Goal: Navigation & Orientation: Find specific page/section

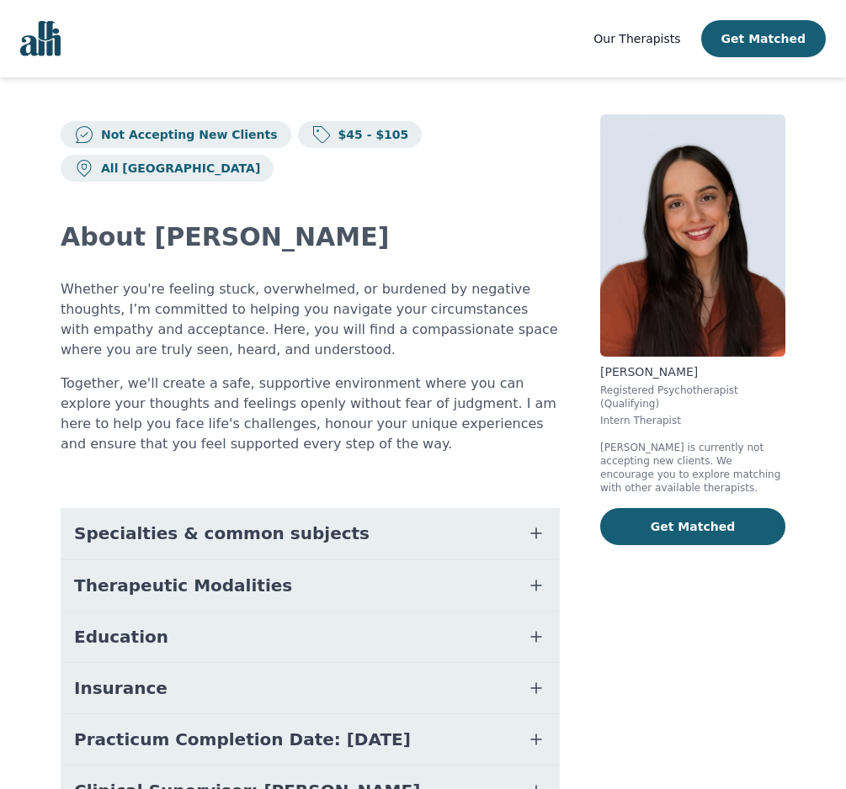
scroll to position [101, 0]
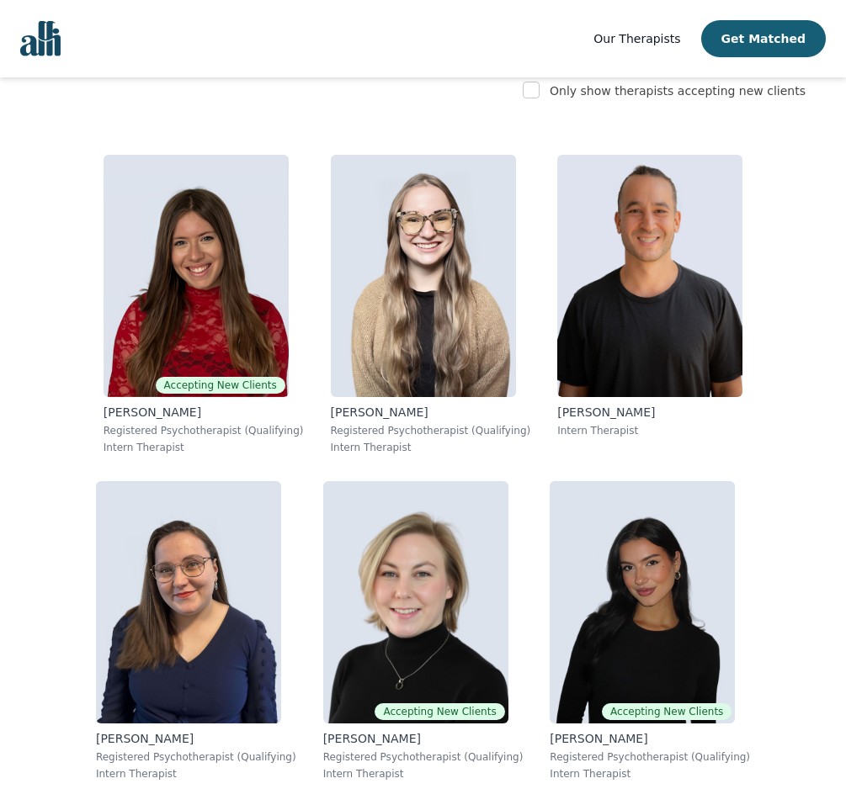
scroll to position [14025, 0]
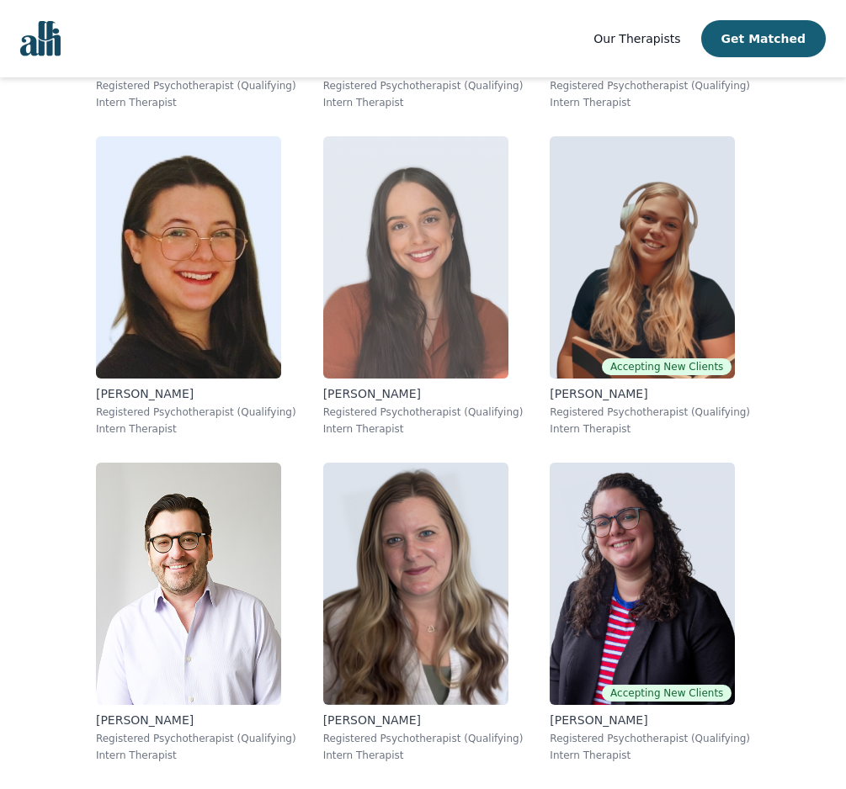
click at [470, 225] on img at bounding box center [415, 257] width 185 height 242
